Goal: Information Seeking & Learning: Learn about a topic

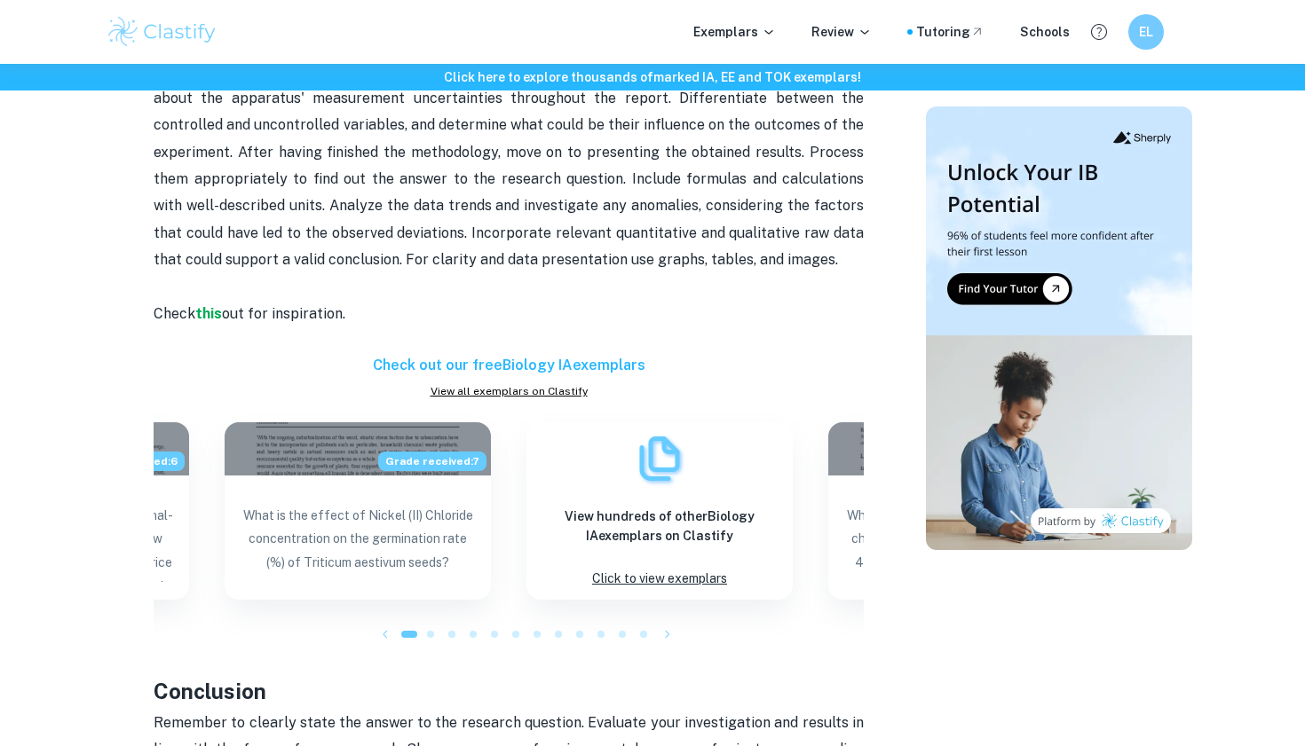
scroll to position [1484, 0]
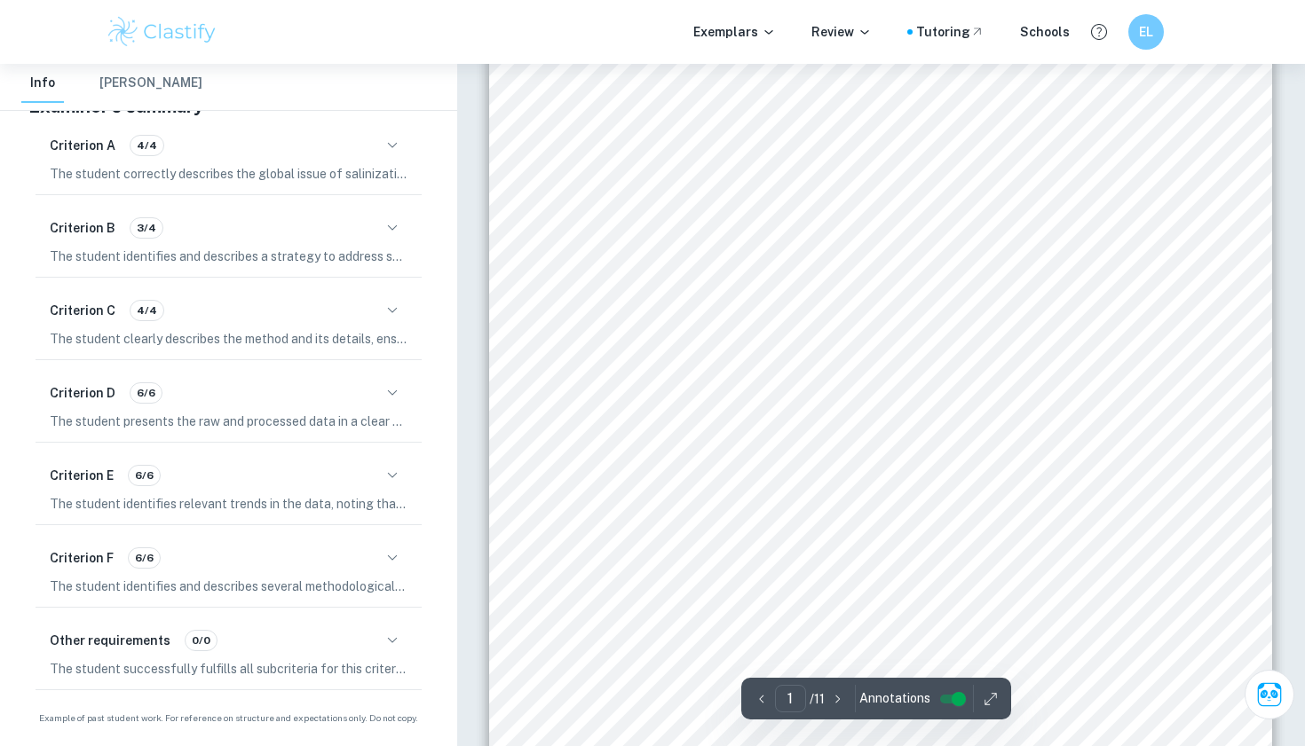
scroll to position [86, 0]
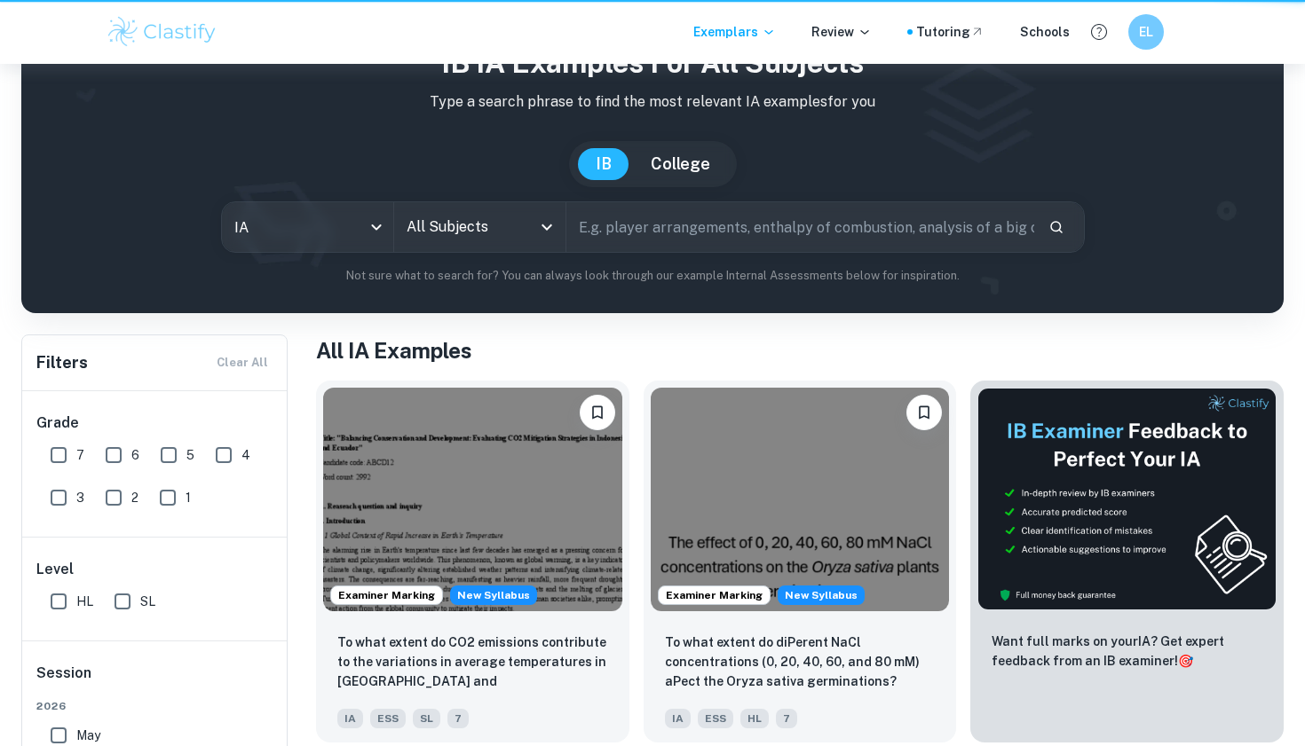
scroll to position [269, 0]
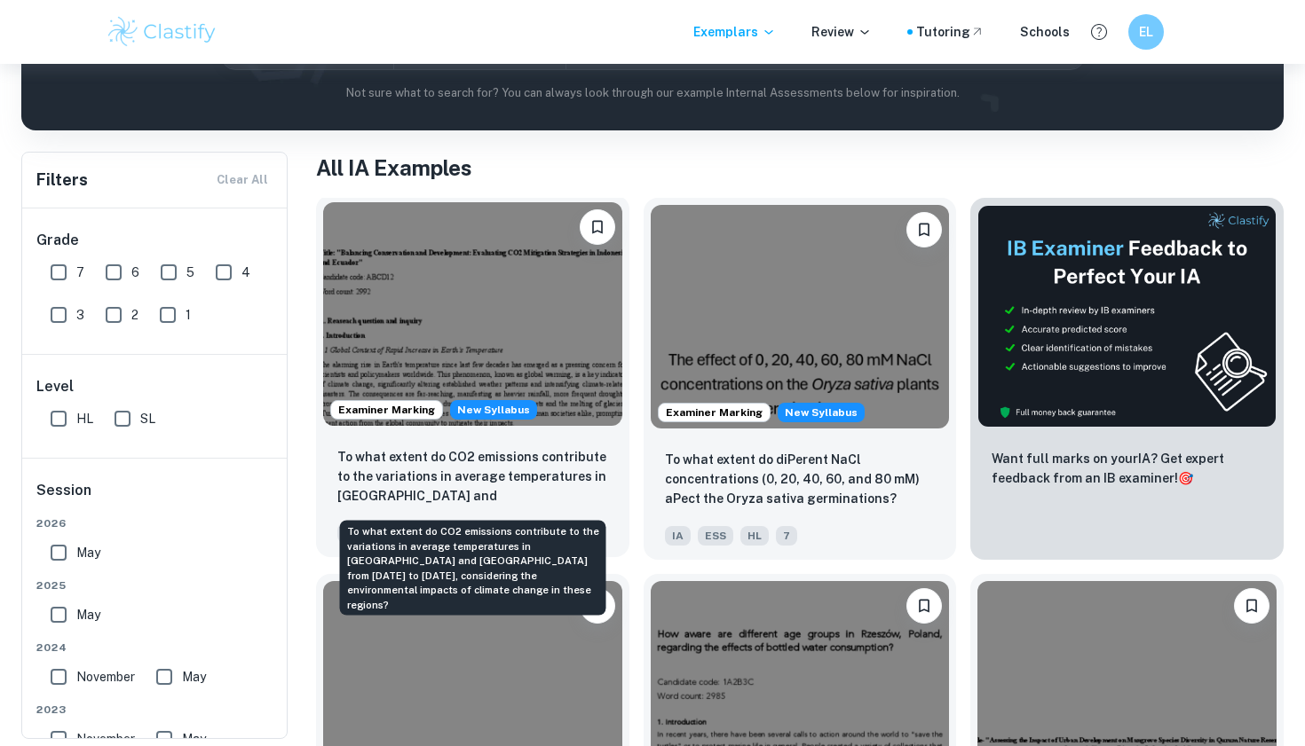
click at [458, 486] on p "To what extent do CO2 emissions contribute to the variations in average tempera…" at bounding box center [472, 477] width 271 height 60
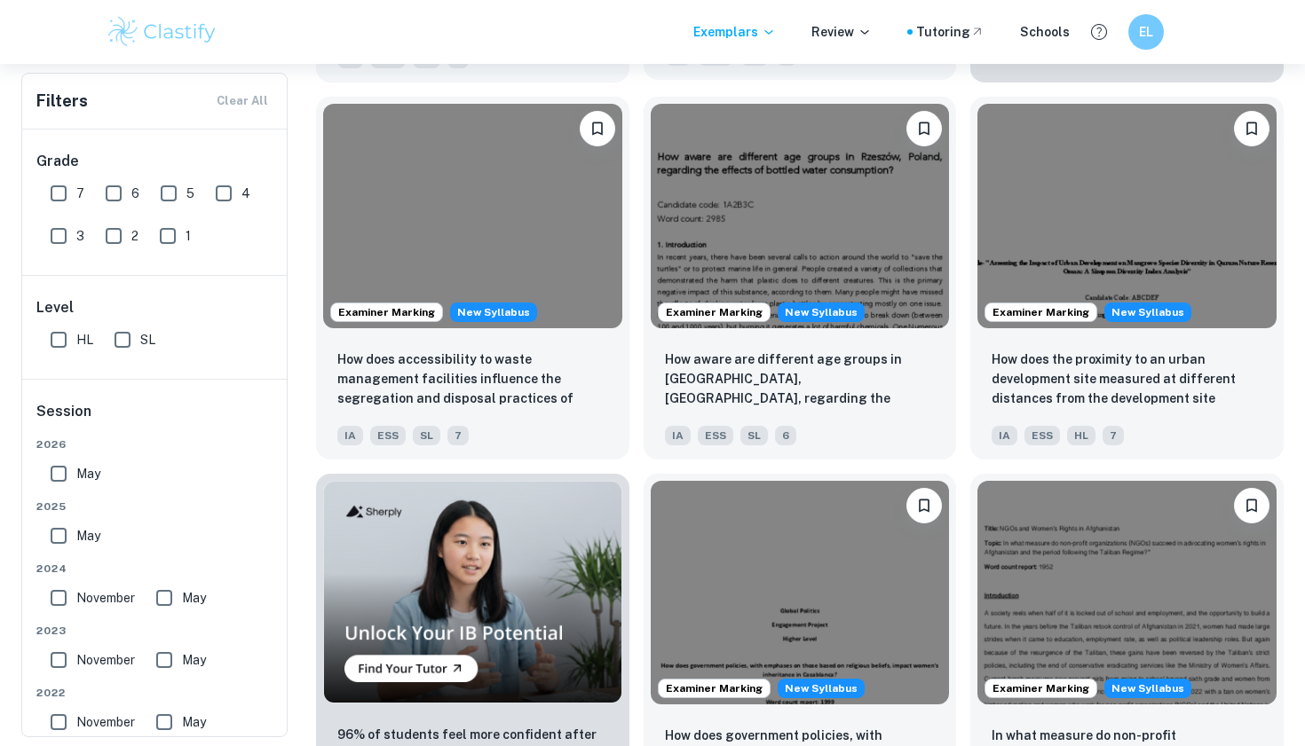
scroll to position [751, 0]
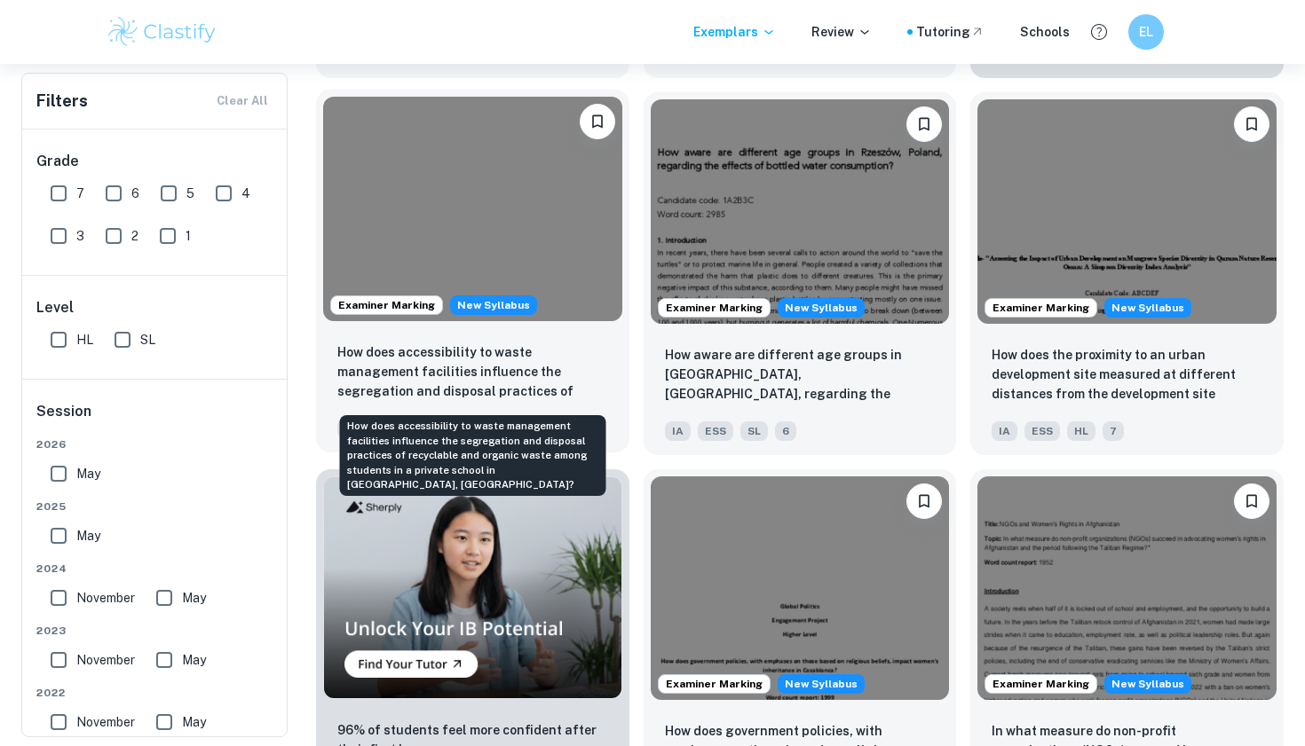
click at [531, 373] on p "How does accessibility to waste management facilities influence the segregation…" at bounding box center [472, 373] width 271 height 60
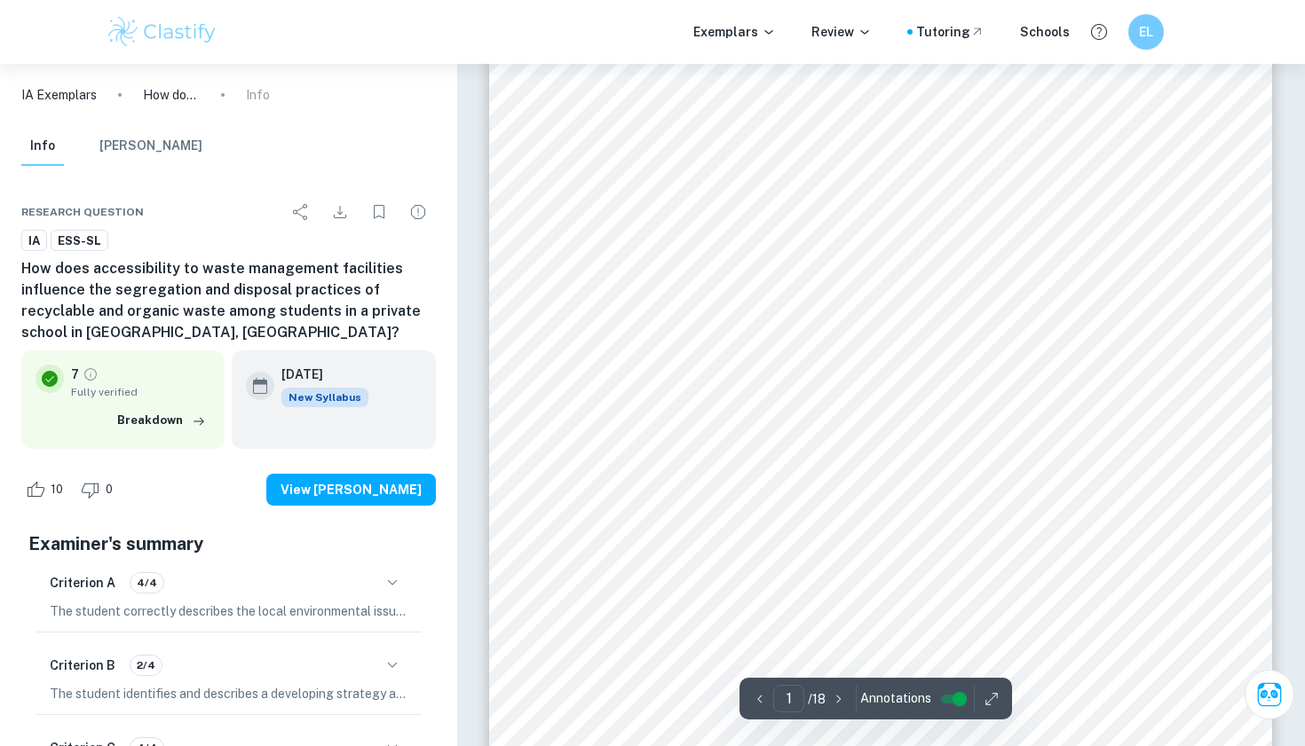
scroll to position [114, 0]
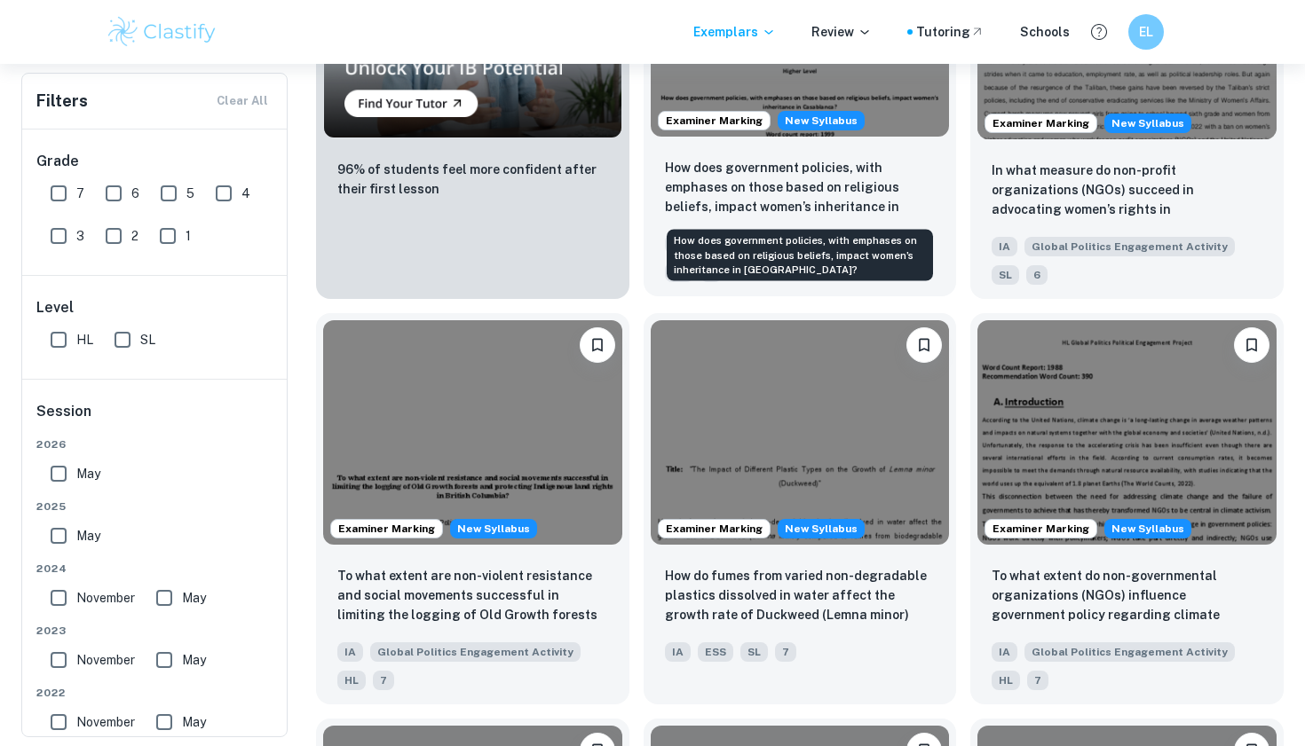
scroll to position [1317, 0]
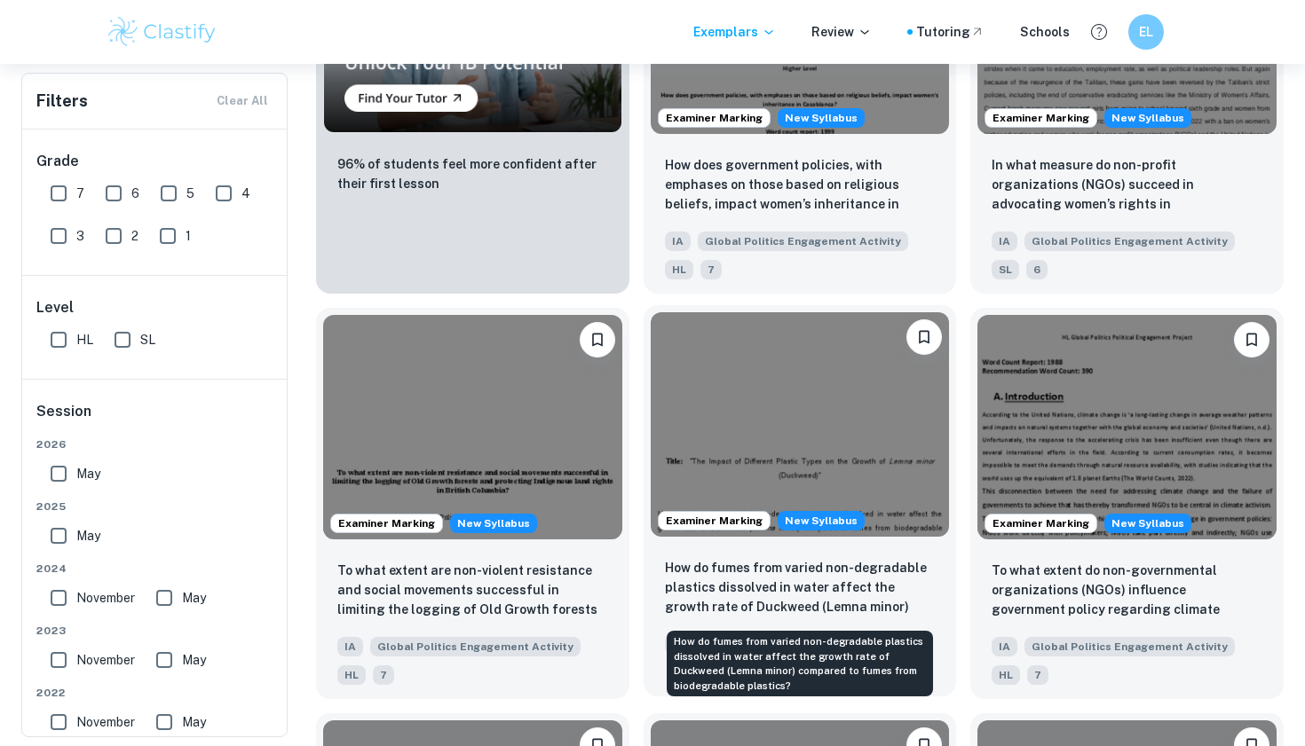
click at [749, 579] on p "How do fumes from varied non-degradable plastics dissolved in water affect the …" at bounding box center [800, 588] width 271 height 60
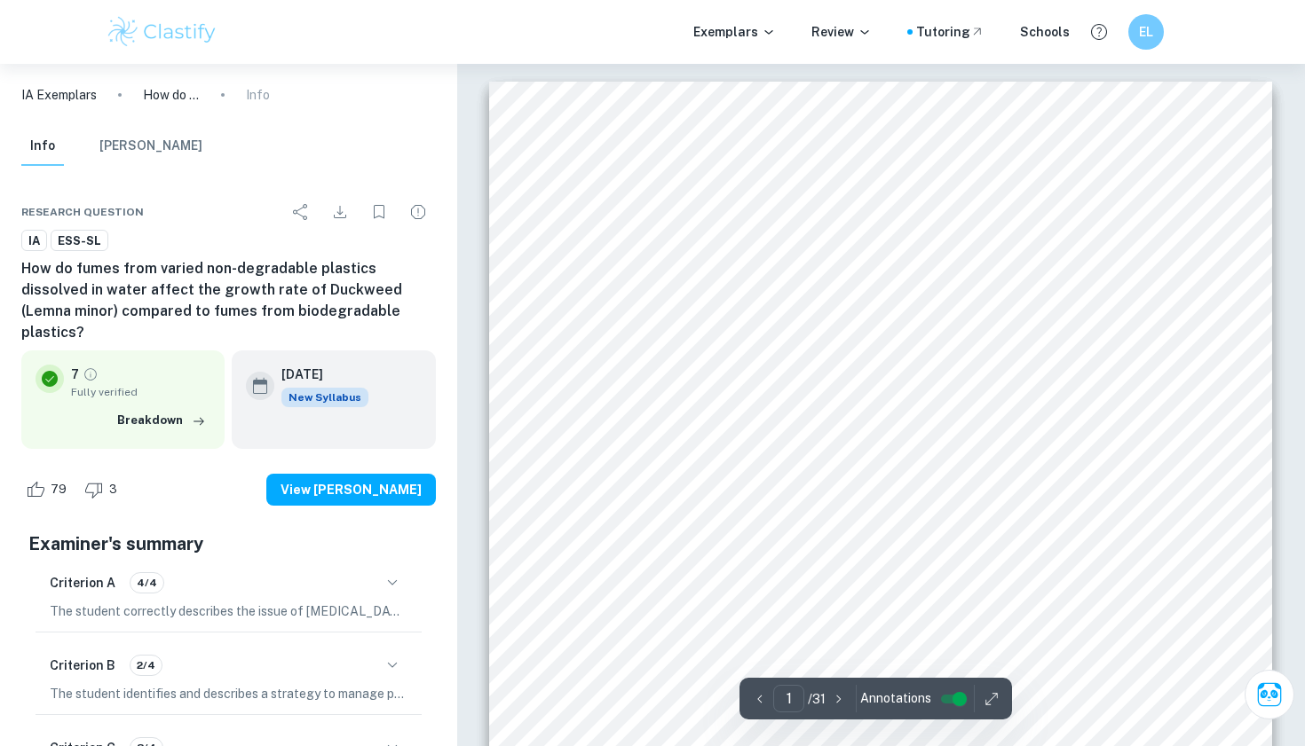
scroll to position [181, 0]
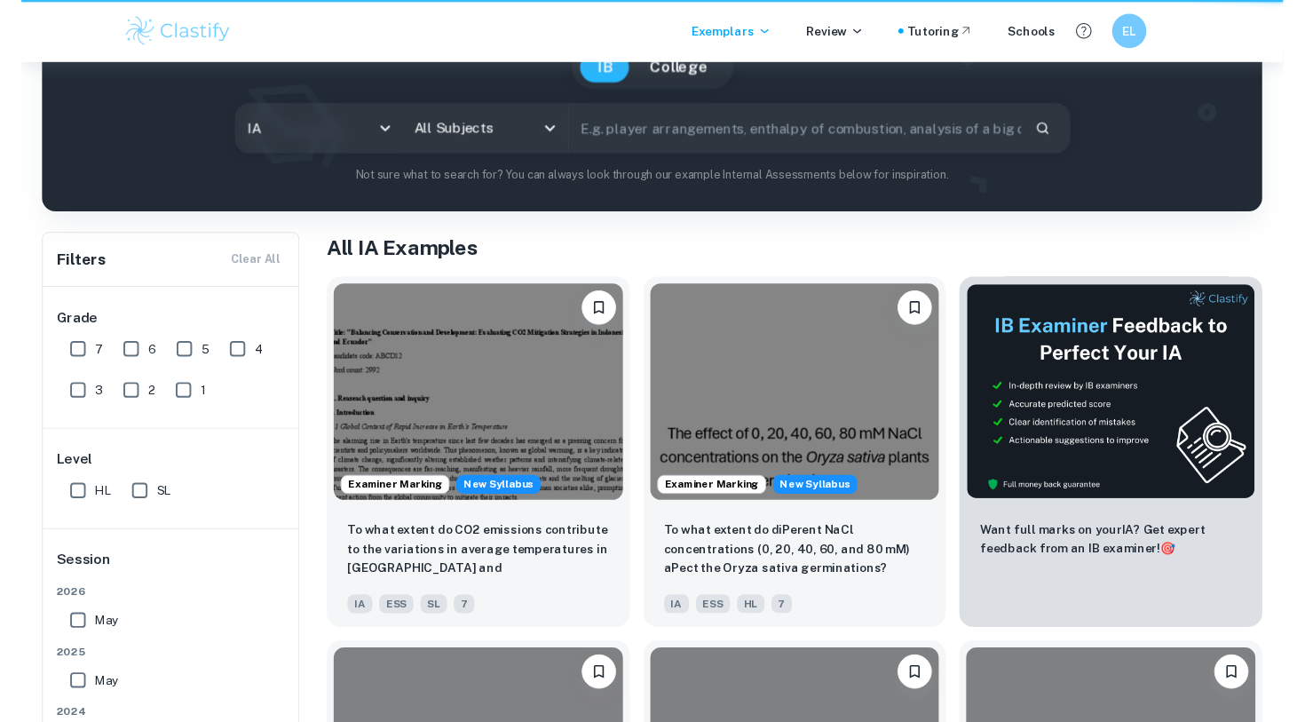
scroll to position [1539, 0]
